Goal: Navigation & Orientation: Find specific page/section

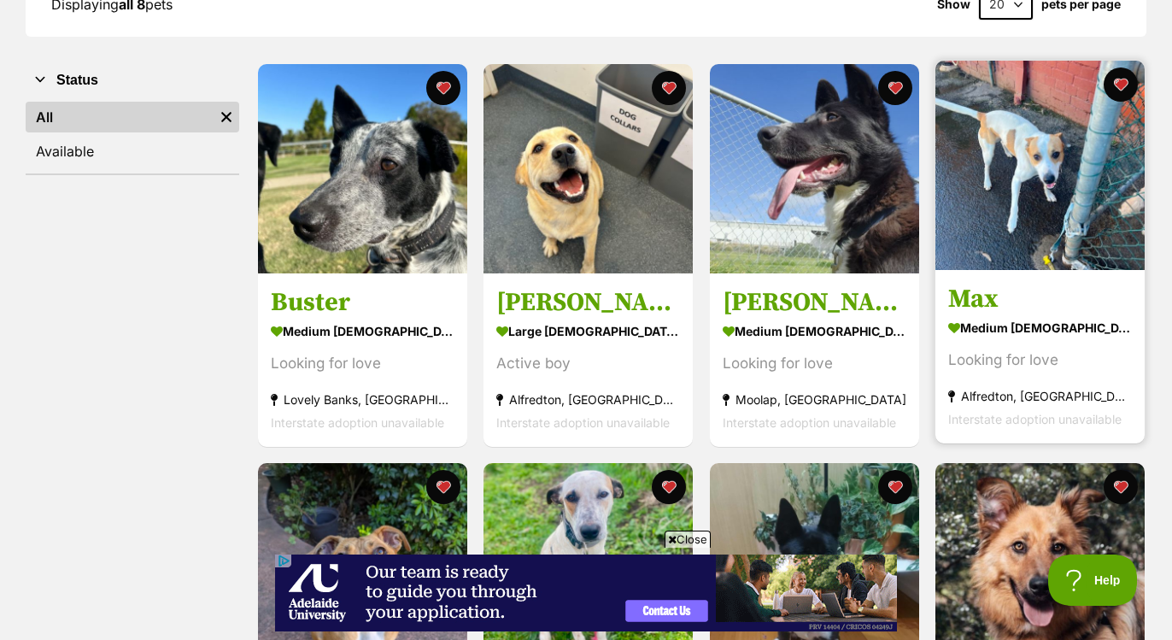
click at [1010, 140] on img at bounding box center [1039, 165] width 209 height 209
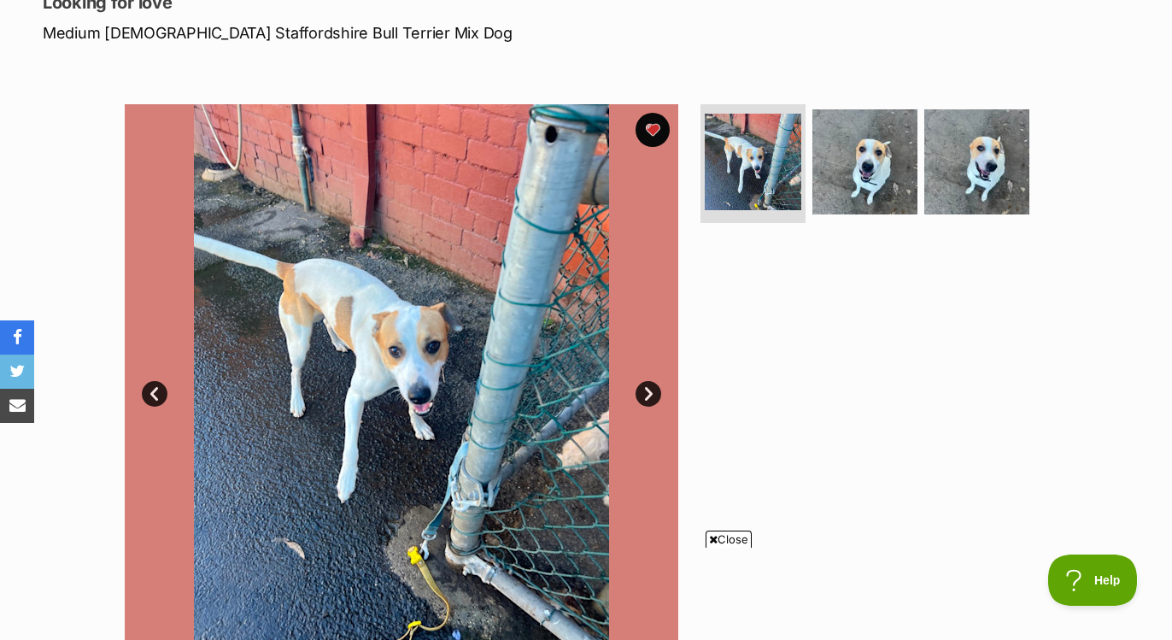
scroll to position [260, 0]
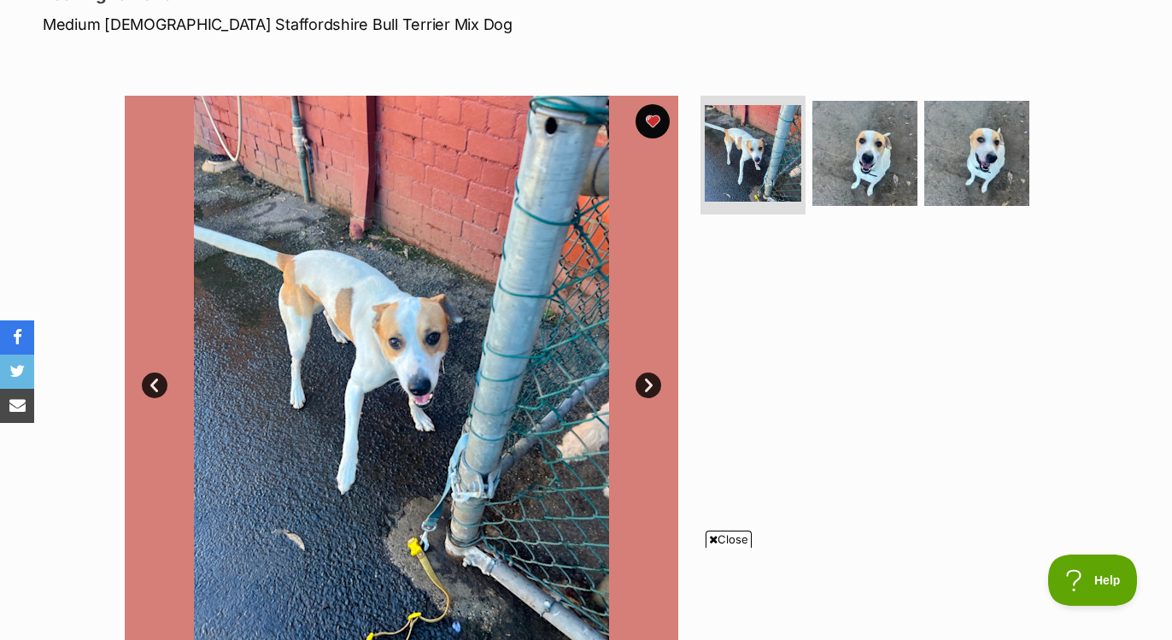
click at [659, 378] on link "Next" at bounding box center [648, 385] width 26 height 26
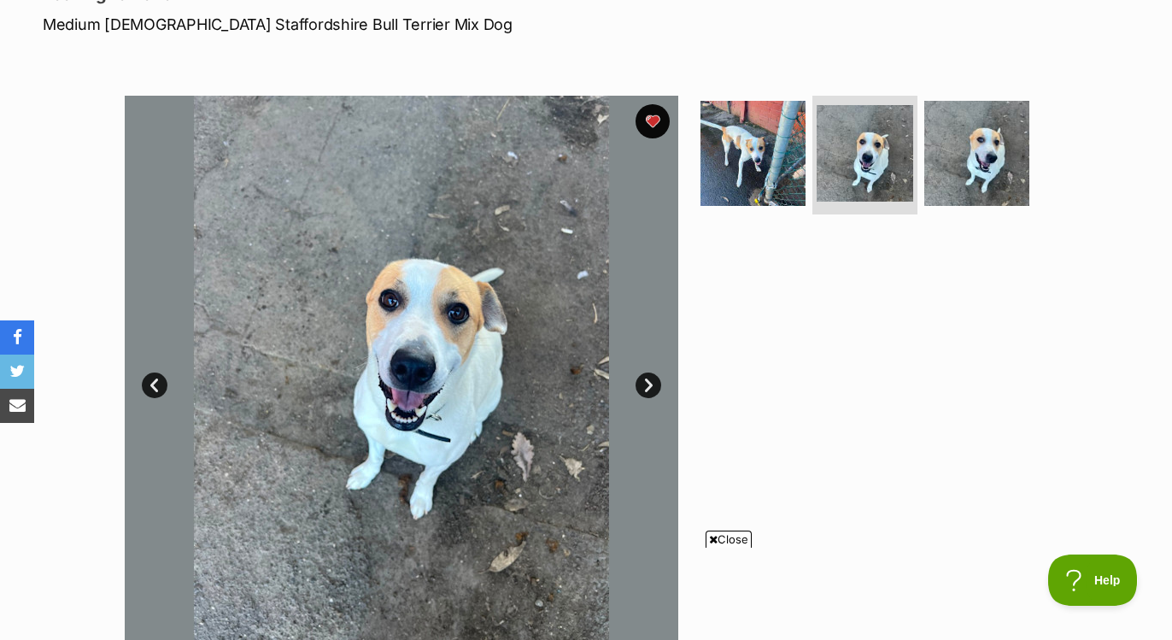
click at [659, 378] on link "Next" at bounding box center [648, 385] width 26 height 26
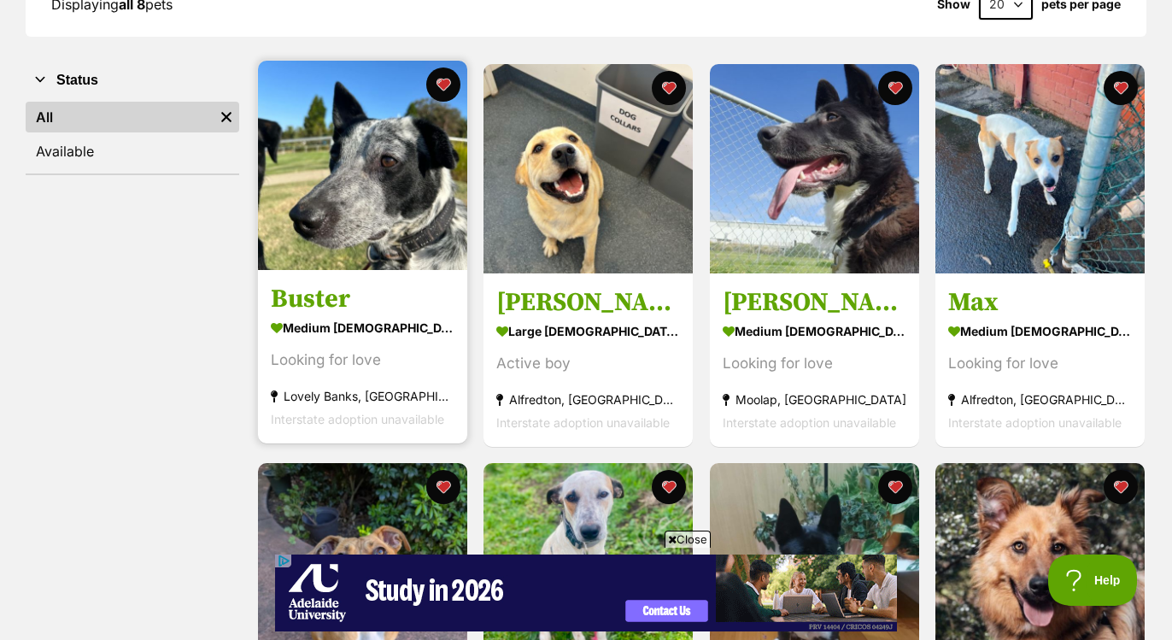
click at [328, 202] on img at bounding box center [362, 165] width 209 height 209
